Goal: Task Accomplishment & Management: Use online tool/utility

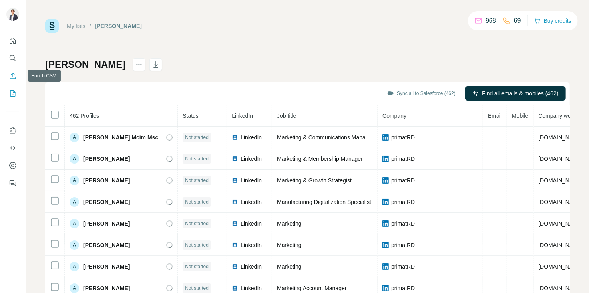
click at [8, 75] on button "Enrich CSV" at bounding box center [12, 76] width 13 height 14
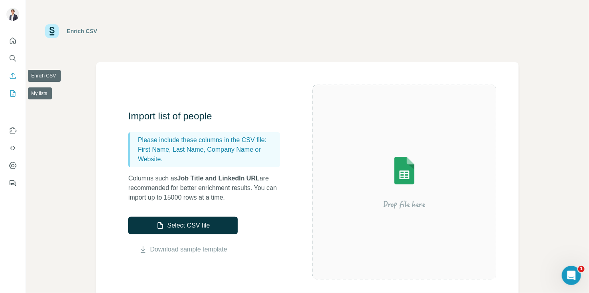
click at [13, 94] on icon "My lists" at bounding box center [14, 92] width 4 height 5
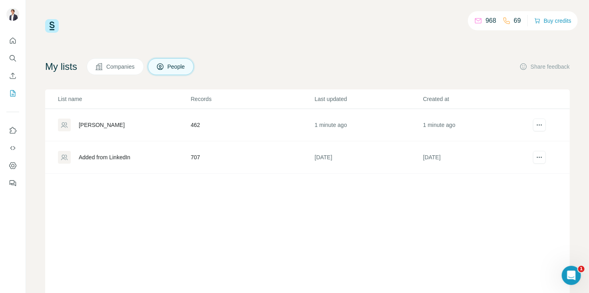
click at [90, 126] on div "[PERSON_NAME]" at bounding box center [102, 125] width 46 height 8
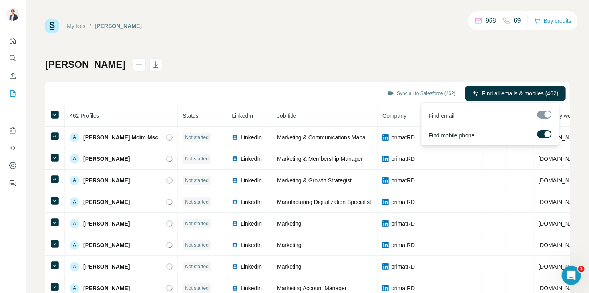
click at [501, 95] on span "Find all emails & mobiles (462)" at bounding box center [520, 94] width 76 height 8
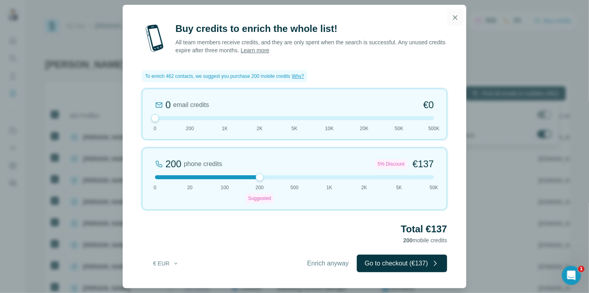
click at [456, 17] on icon "button" at bounding box center [455, 18] width 8 height 8
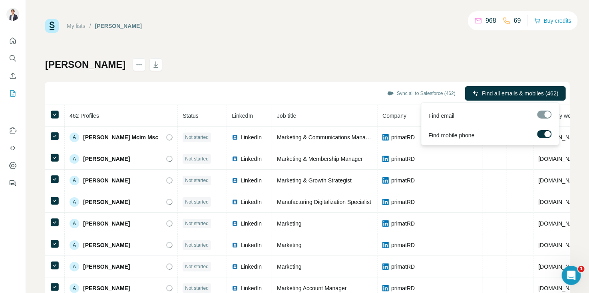
click at [540, 119] on div at bounding box center [544, 116] width 14 height 10
click at [527, 98] on button "Find all emails & mobiles (462)" at bounding box center [515, 93] width 101 height 14
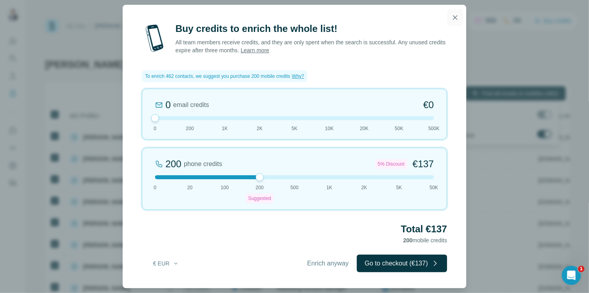
click at [451, 16] on icon "button" at bounding box center [455, 18] width 8 height 8
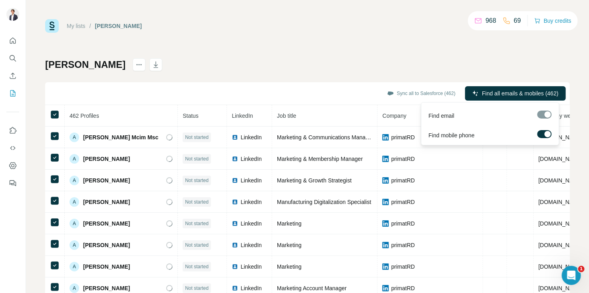
click at [547, 134] on div at bounding box center [548, 134] width 6 height 6
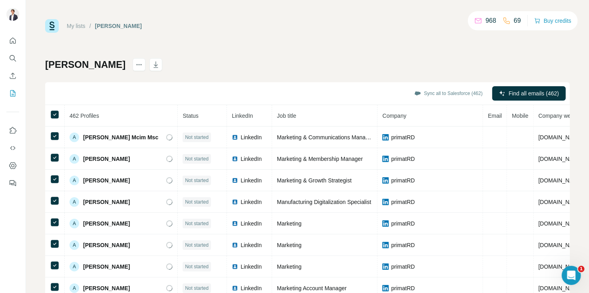
click at [511, 60] on div "[PERSON_NAME] Sync all to Salesforce (462) Find all emails (462) 462 Profiles S…" at bounding box center [307, 187] width 525 height 258
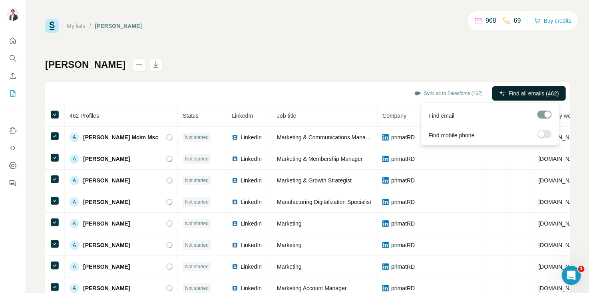
click at [512, 90] on span "Find all emails (462)" at bounding box center [534, 94] width 50 height 8
